Goal: Task Accomplishment & Management: Complete application form

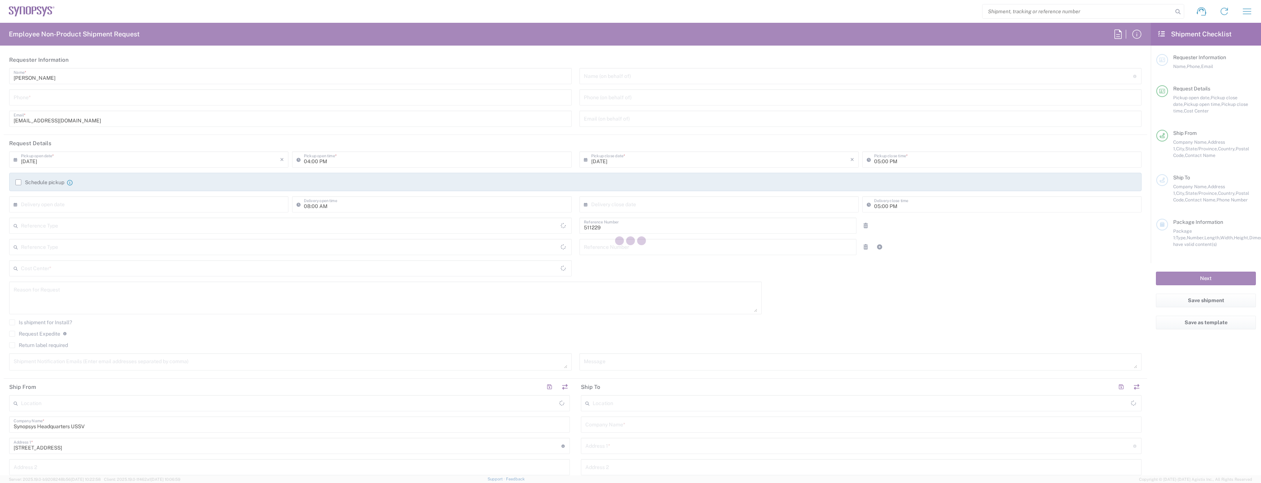
type input "Department"
type input "SE80, DDG, CP RD 511229"
type input "[GEOGRAPHIC_DATA]"
type input "[US_STATE]"
type input "Delivered at Place"
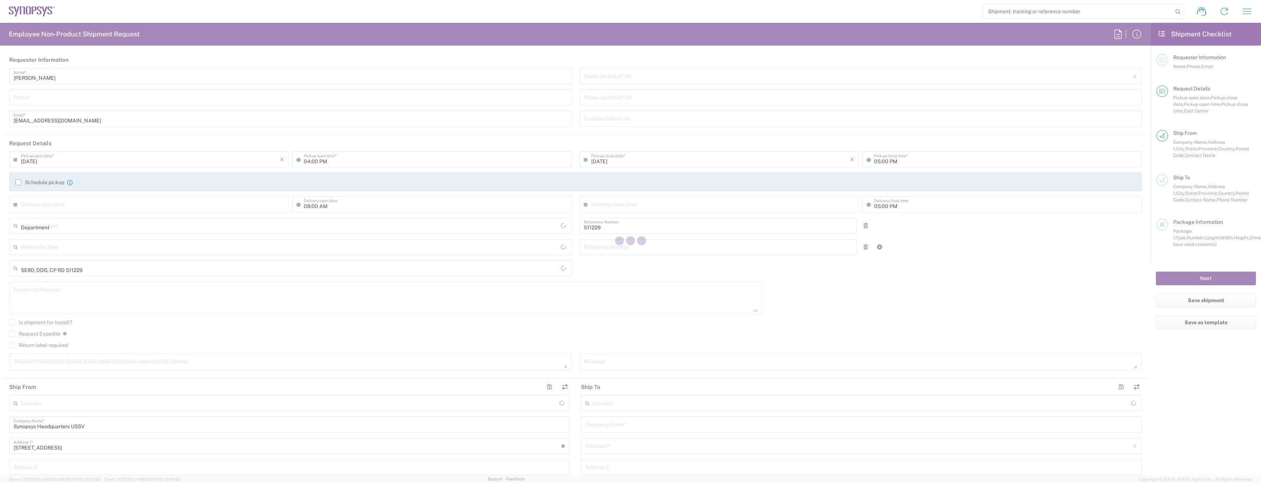
type input "[GEOGRAPHIC_DATA]"
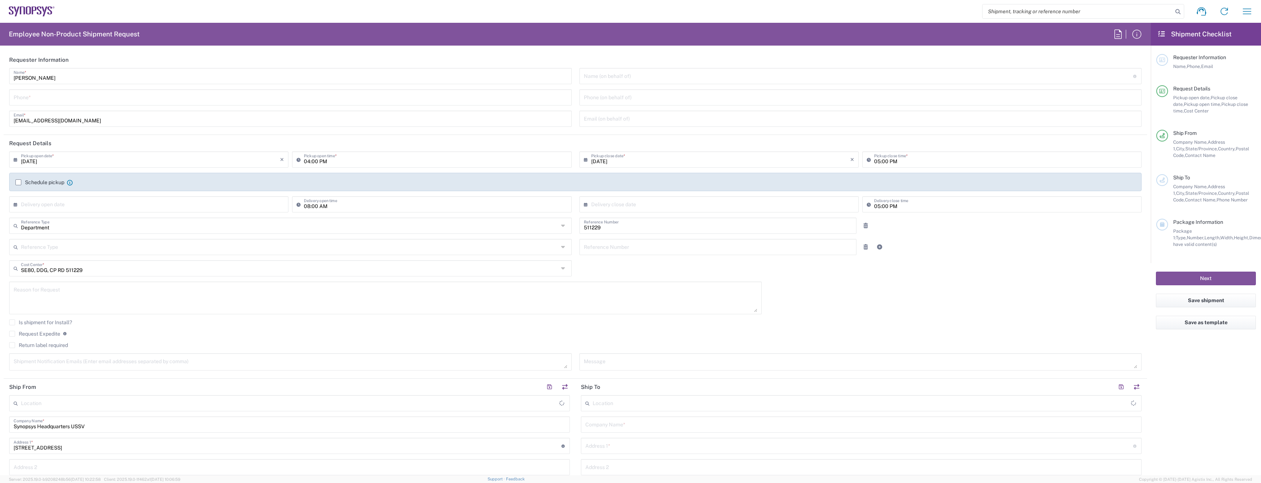
type input "Headquarters USSV"
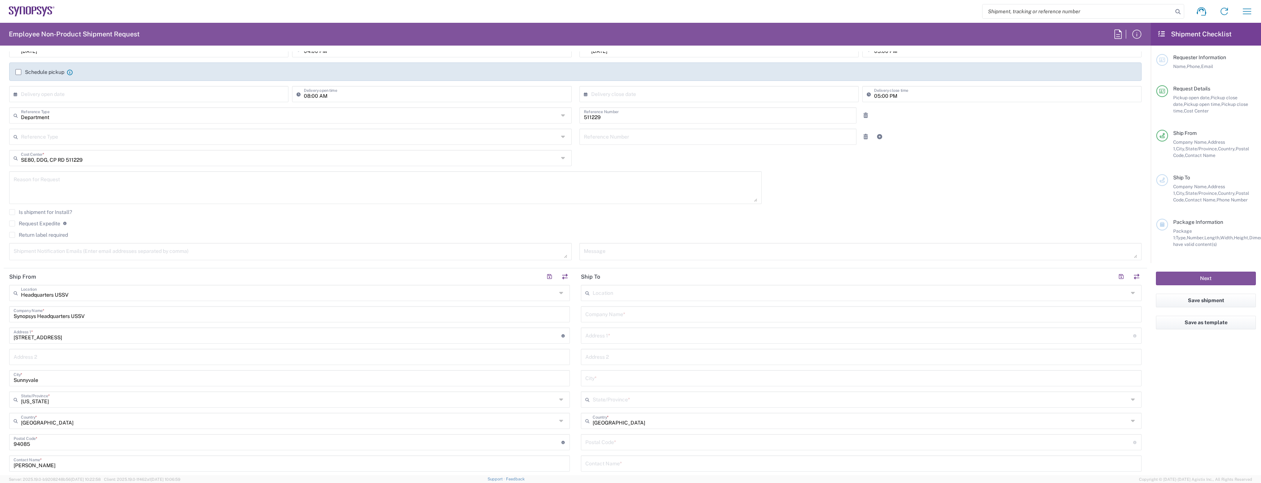
scroll to position [147, 0]
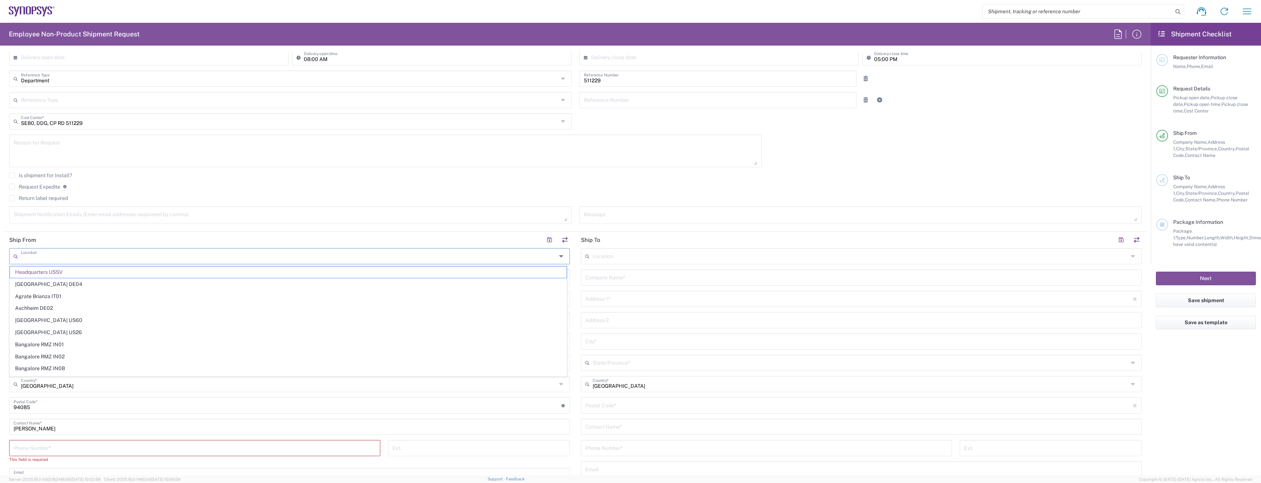
click at [146, 255] on input "text" at bounding box center [289, 255] width 536 height 13
type input "s"
click at [570, 391] on main "Location Headquarters [GEOGRAPHIC_DATA] Agrate Brianza IT01 [GEOGRAPHIC_DATA] D…" at bounding box center [290, 385] width 572 height 274
type input "Headquarters USSV"
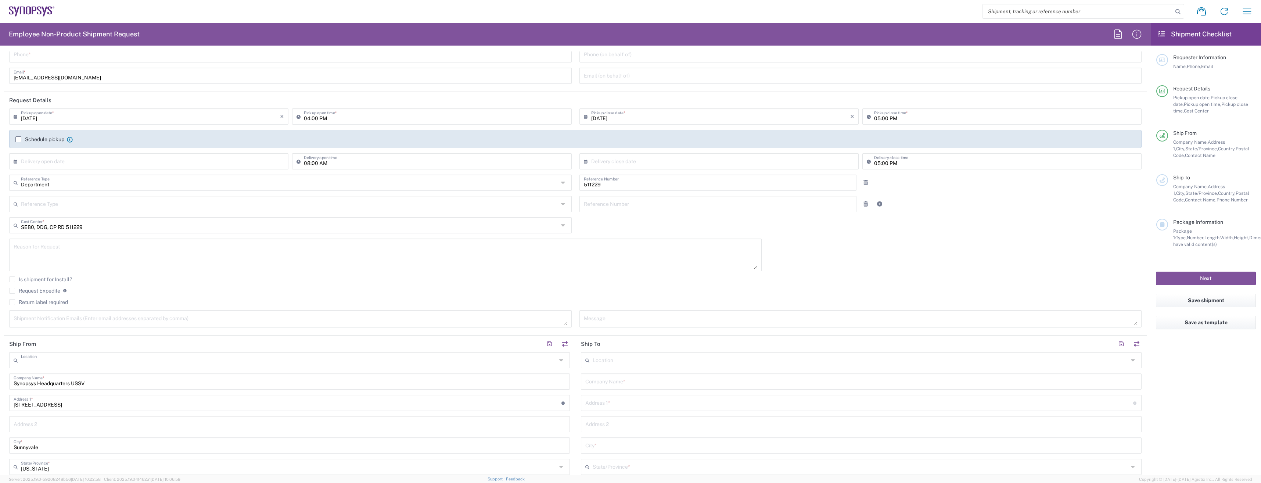
scroll to position [0, 0]
click at [75, 360] on input "text" at bounding box center [289, 359] width 536 height 13
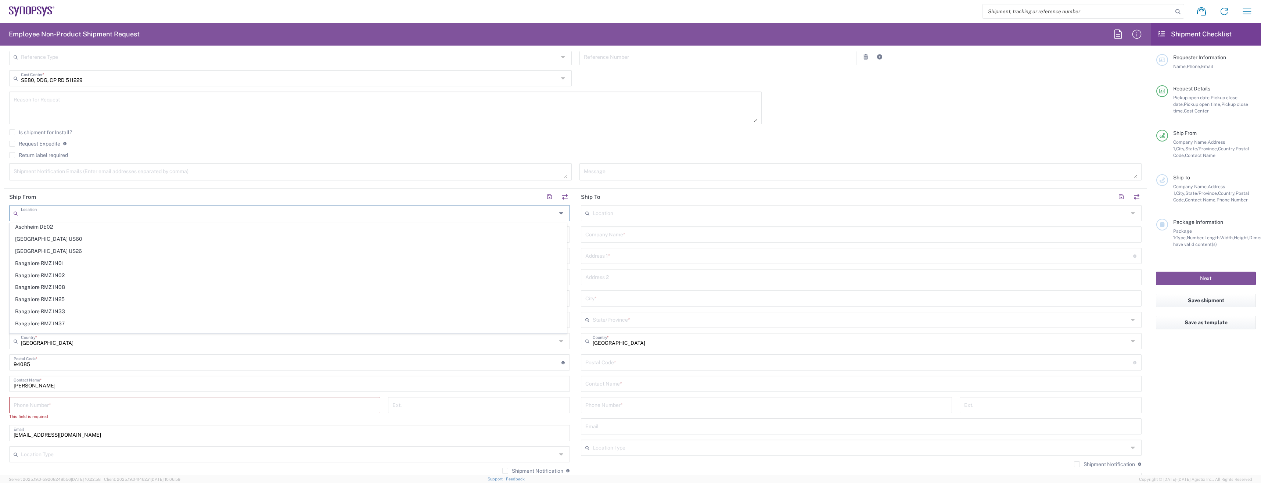
scroll to position [37, 0]
